Goal: Find specific page/section: Find specific page/section

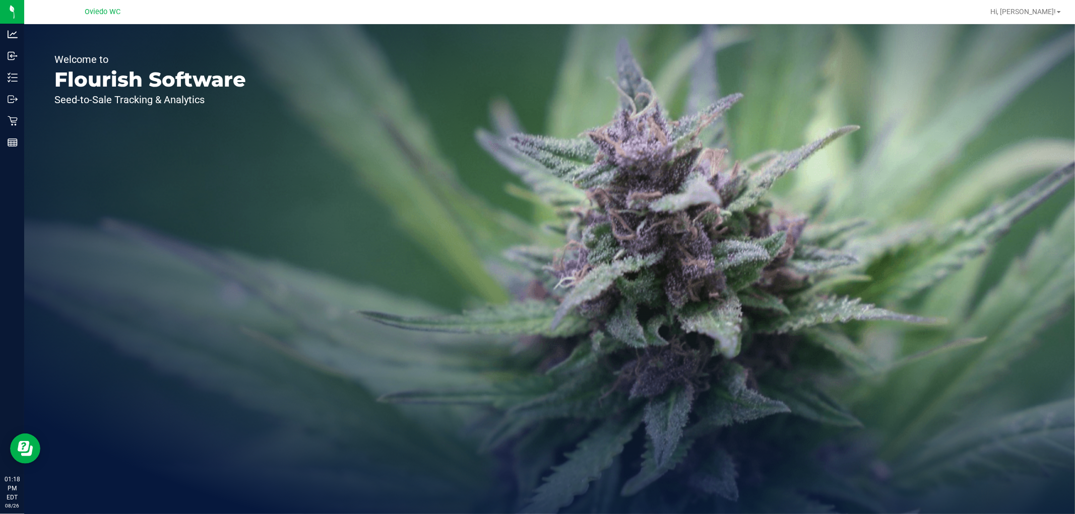
drag, startPoint x: 786, startPoint y: 1, endPoint x: 533, endPoint y: 177, distance: 309.0
click at [533, 177] on div "Welcome to Flourish Software Seed-to-Sale Tracking & Analytics" at bounding box center [549, 269] width 1051 height 490
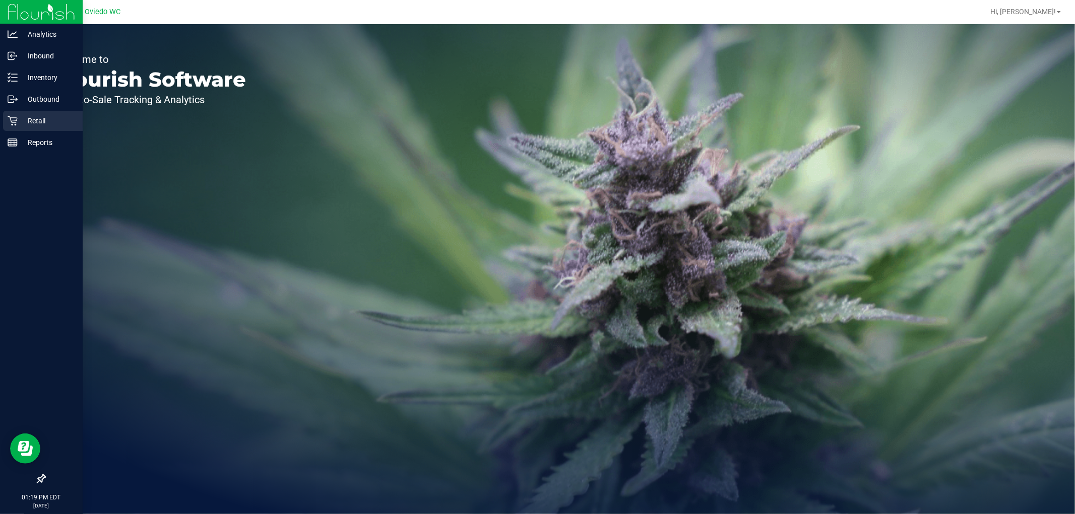
click at [21, 119] on p "Retail" at bounding box center [48, 121] width 60 height 12
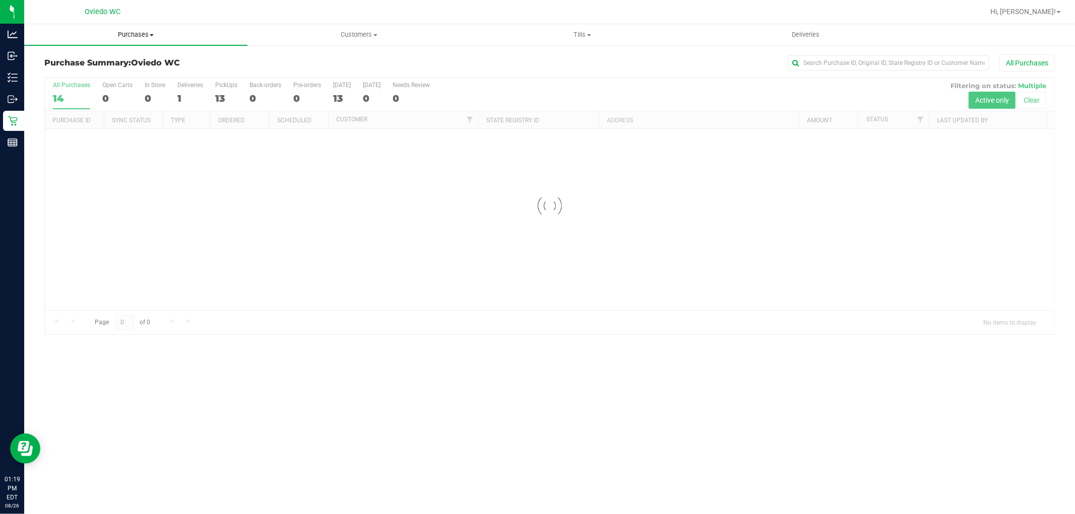
click at [144, 35] on span "Purchases" at bounding box center [135, 34] width 223 height 9
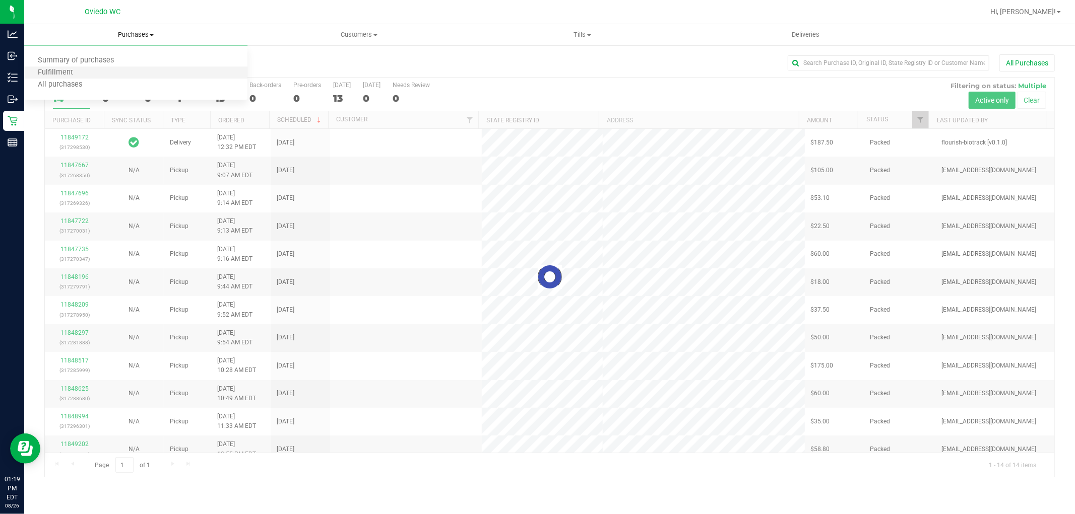
click at [122, 73] on li "Fulfillment" at bounding box center [135, 73] width 223 height 12
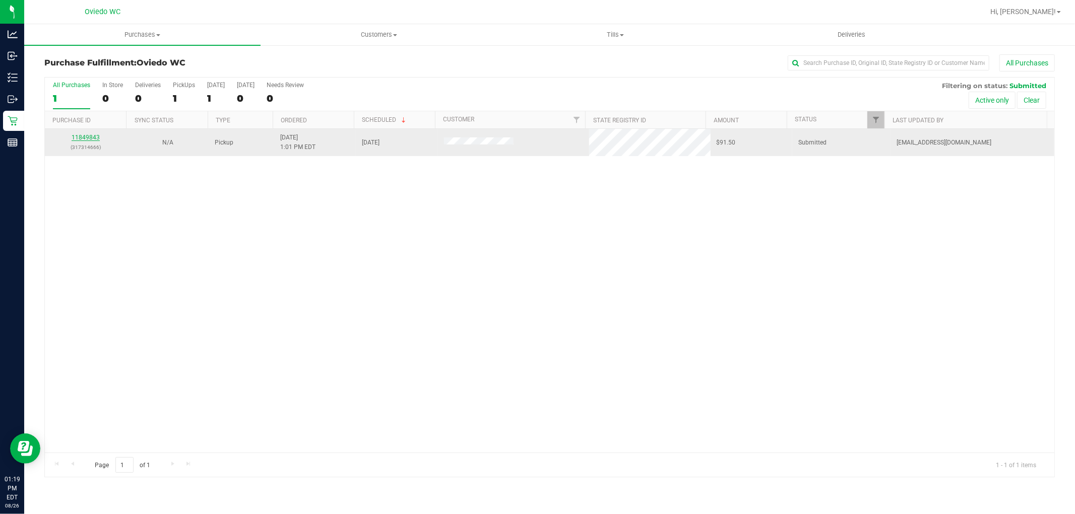
click at [82, 137] on link "11849843" at bounding box center [86, 137] width 28 height 7
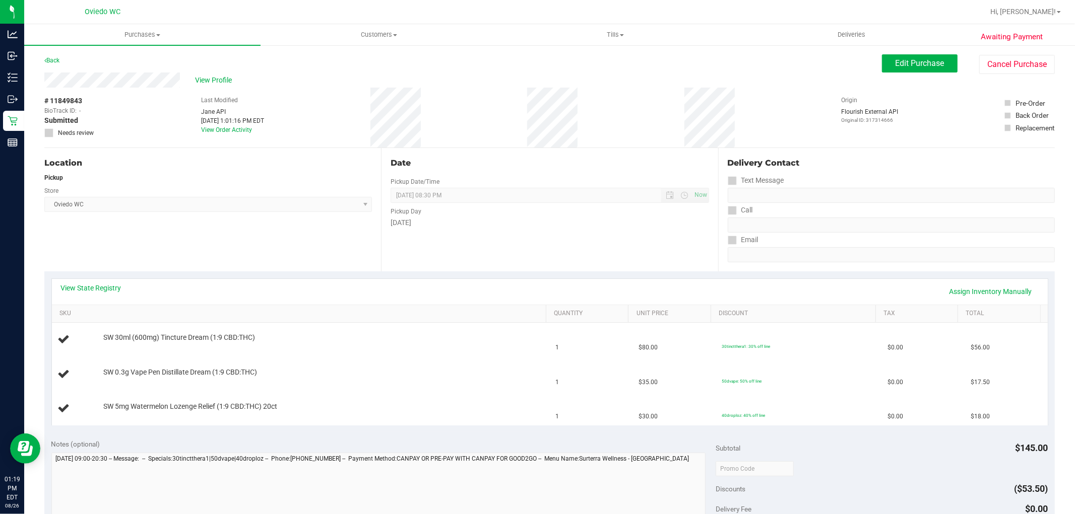
scroll to position [112, 0]
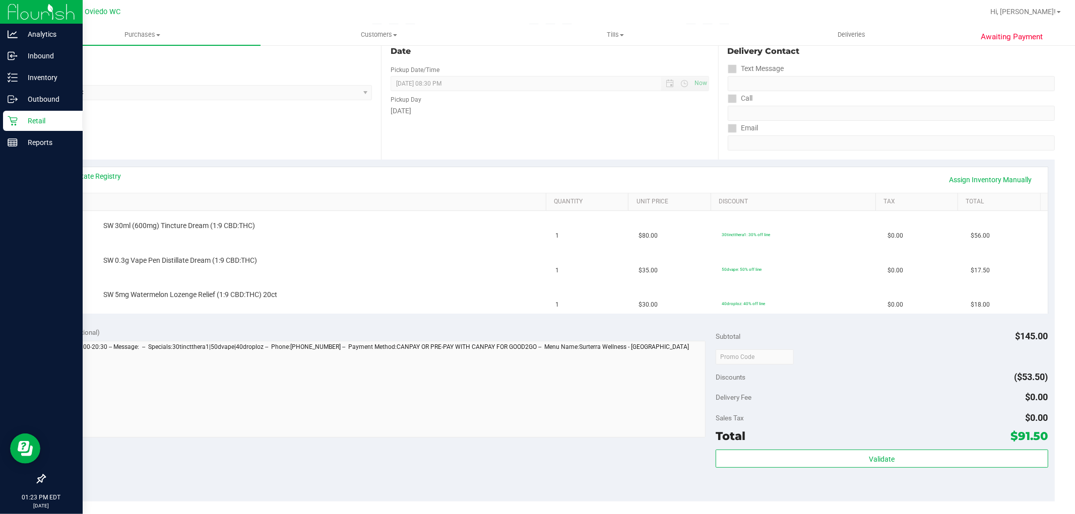
click at [21, 116] on p "Retail" at bounding box center [48, 121] width 60 height 12
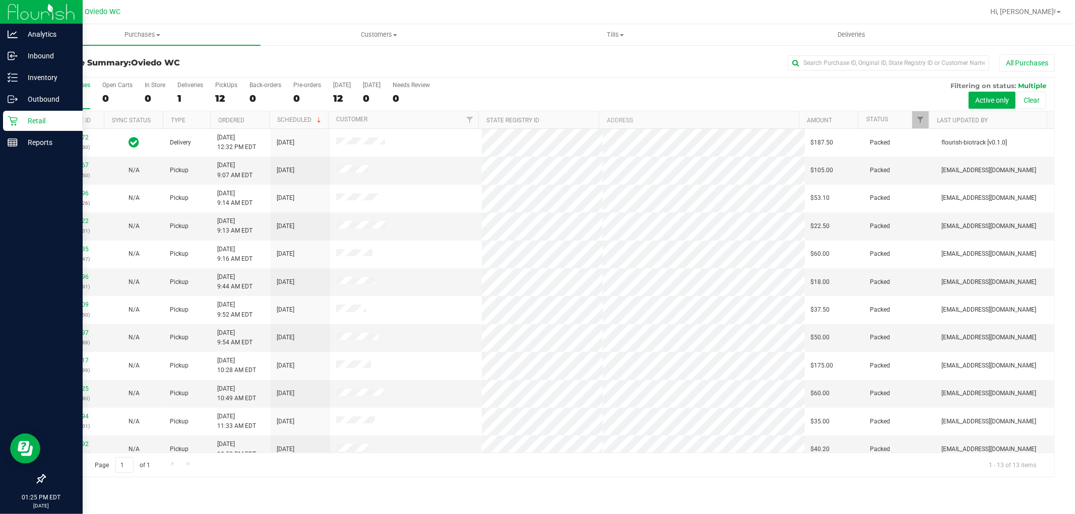
click at [41, 124] on p "Retail" at bounding box center [48, 121] width 60 height 12
click at [14, 79] on icon at bounding box center [13, 78] width 10 height 10
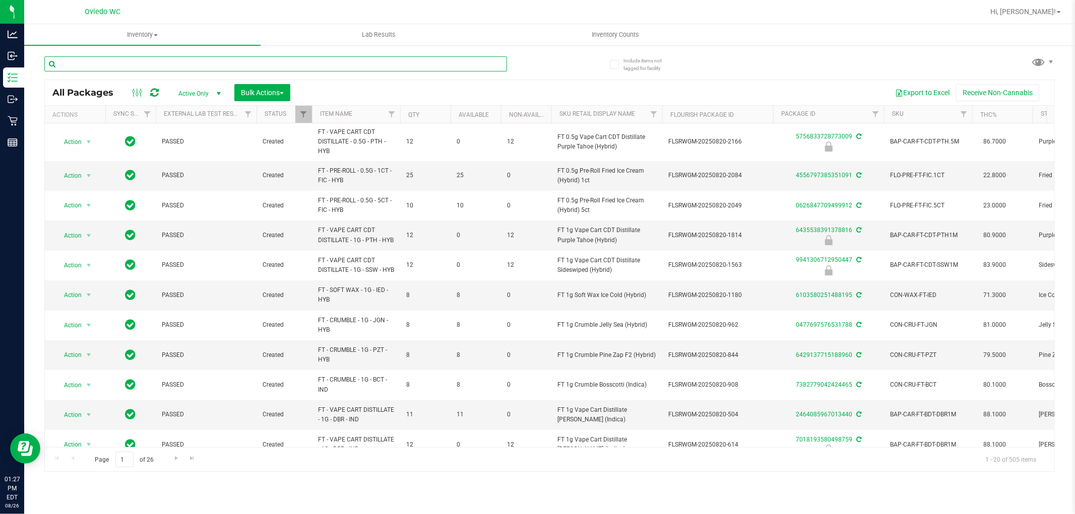
click at [163, 66] on input "text" at bounding box center [275, 63] width 463 height 15
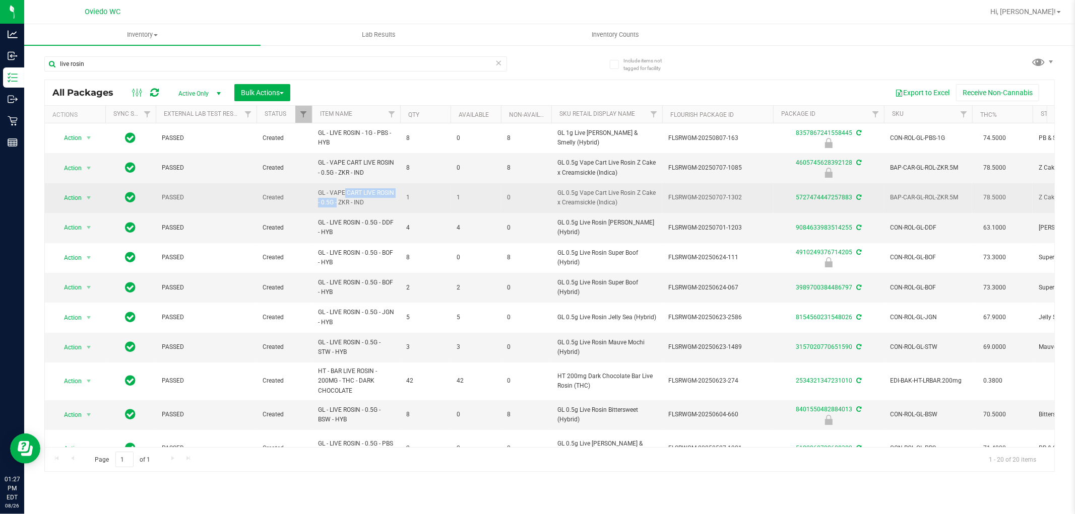
drag, startPoint x: 319, startPoint y: 192, endPoint x: 393, endPoint y: 190, distance: 74.1
click at [393, 190] on span "GL - VAPE CART LIVE ROSIN - 0.5G - ZKR - IND" at bounding box center [356, 197] width 76 height 19
copy span "GL - VAPE CART LIVE ROSIN"
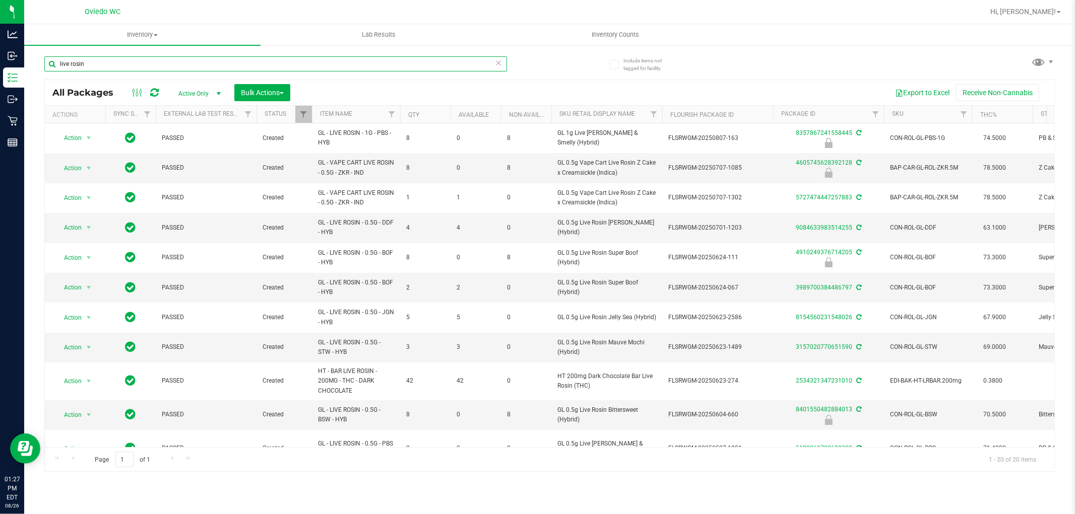
click at [291, 62] on input "live rosin" at bounding box center [275, 63] width 463 height 15
paste input "GL - VAPE CART LIVE ROSIN"
click at [291, 62] on input "live rosinGL - VAPE CART LIVE ROSIN" at bounding box center [275, 63] width 463 height 15
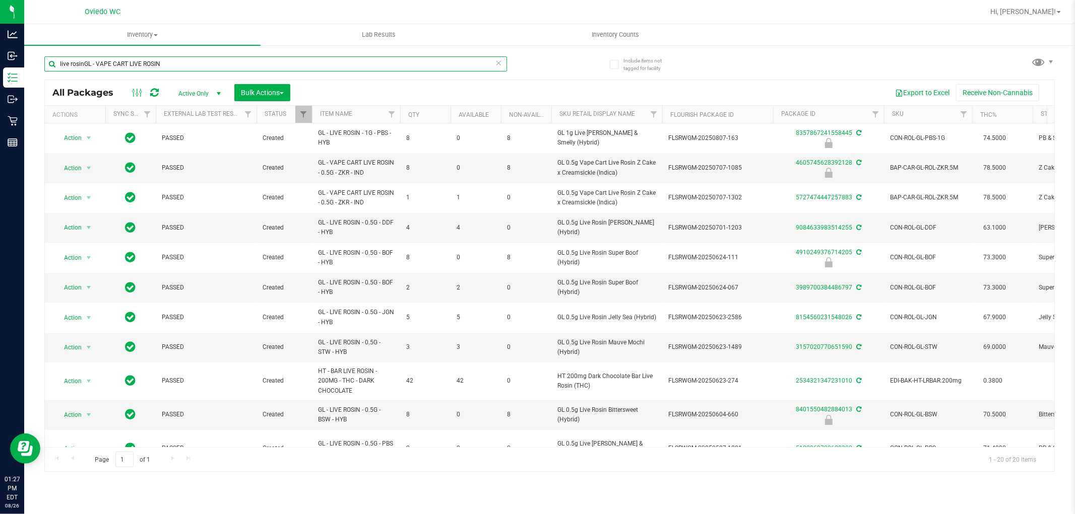
click at [291, 62] on input "live rosinGL - VAPE CART LIVE ROSIN" at bounding box center [275, 63] width 463 height 15
paste input "text"
type input "GL - VAPE CART LIVE ROSIN"
